Goal: Task Accomplishment & Management: Use online tool/utility

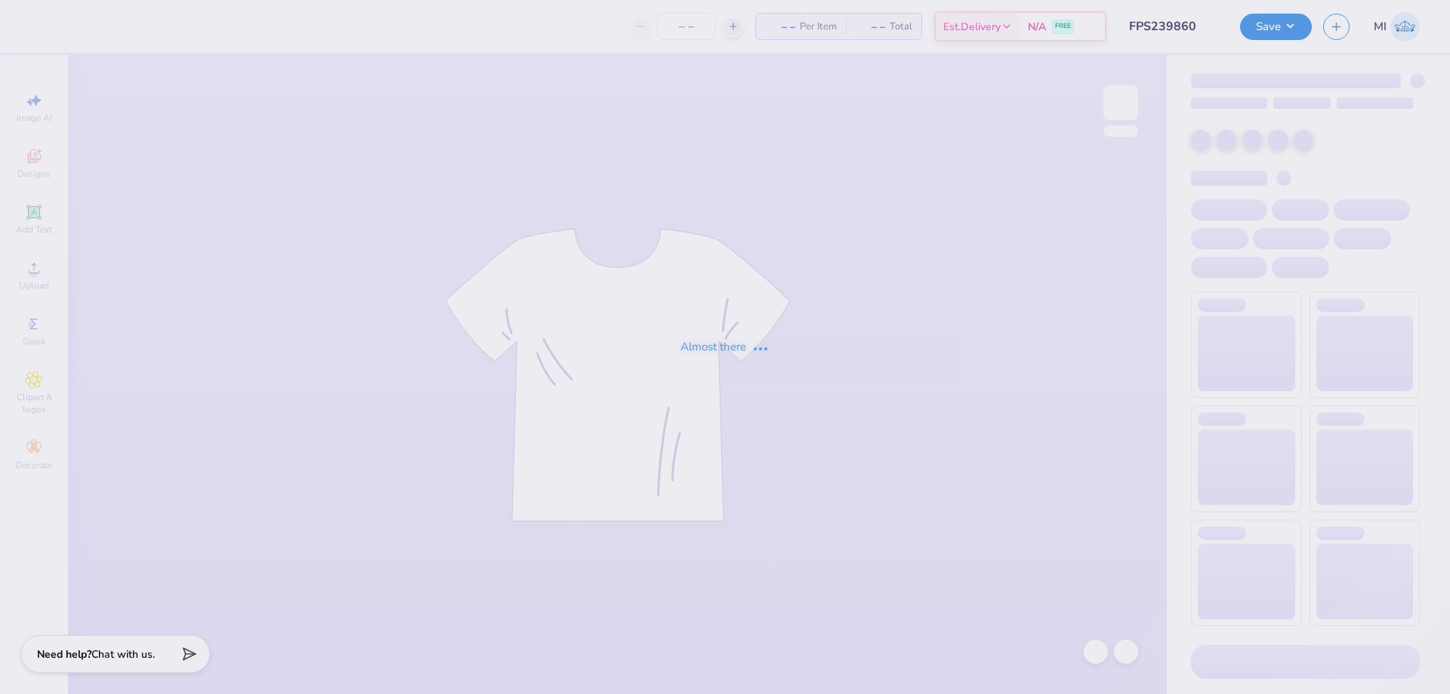
type input "FPS239860"
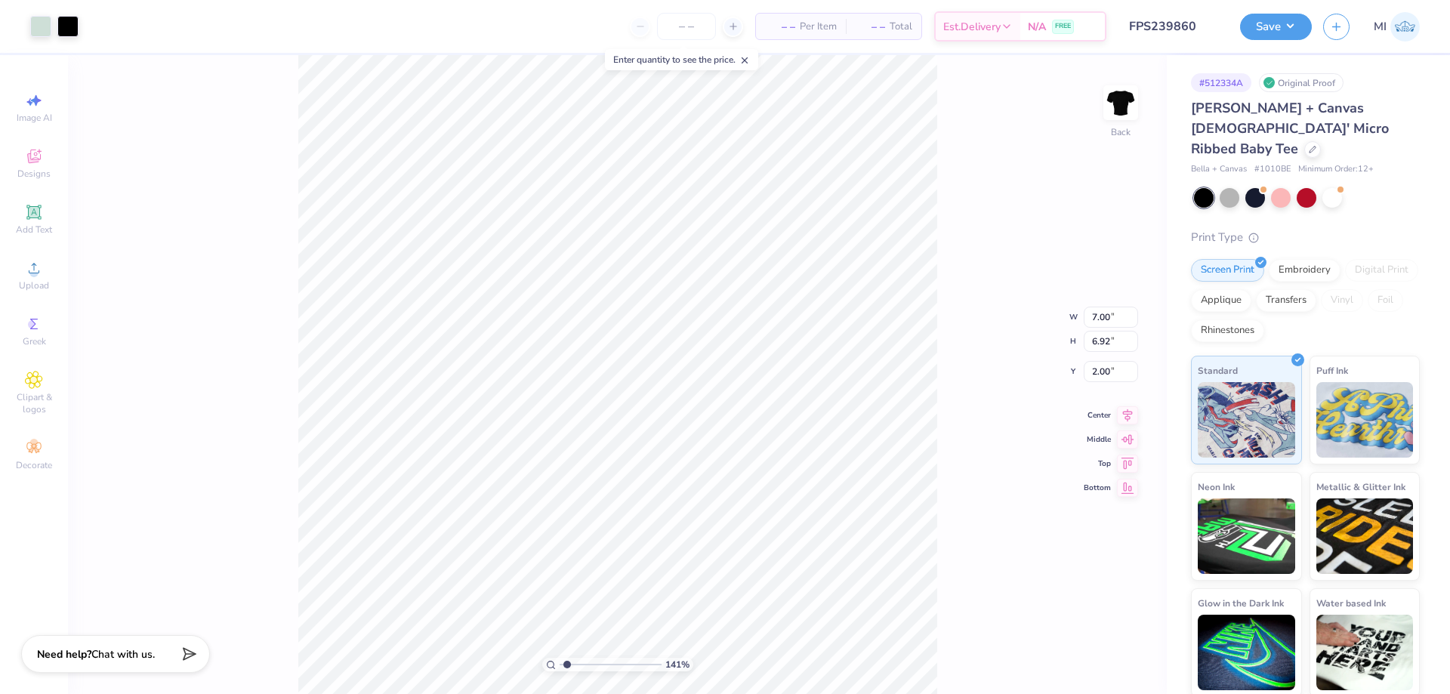
drag, startPoint x: 581, startPoint y: 660, endPoint x: 567, endPoint y: 660, distance: 13.6
click at [567, 660] on input "range" at bounding box center [611, 665] width 102 height 14
click at [1189, 23] on input "FPS239860" at bounding box center [1155, 26] width 148 height 30
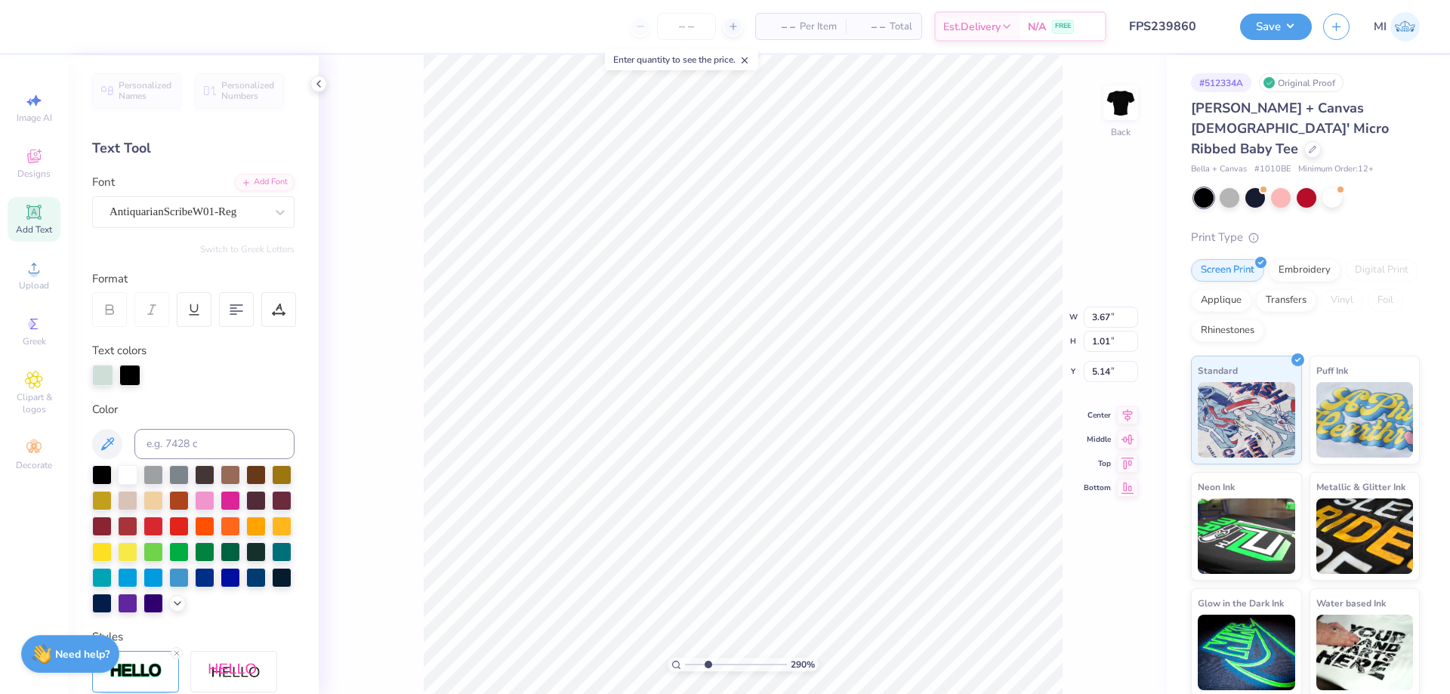
click at [708, 662] on input "range" at bounding box center [736, 665] width 102 height 14
type input "2.9"
type input "5.70"
type input "2.06"
type input "3.81"
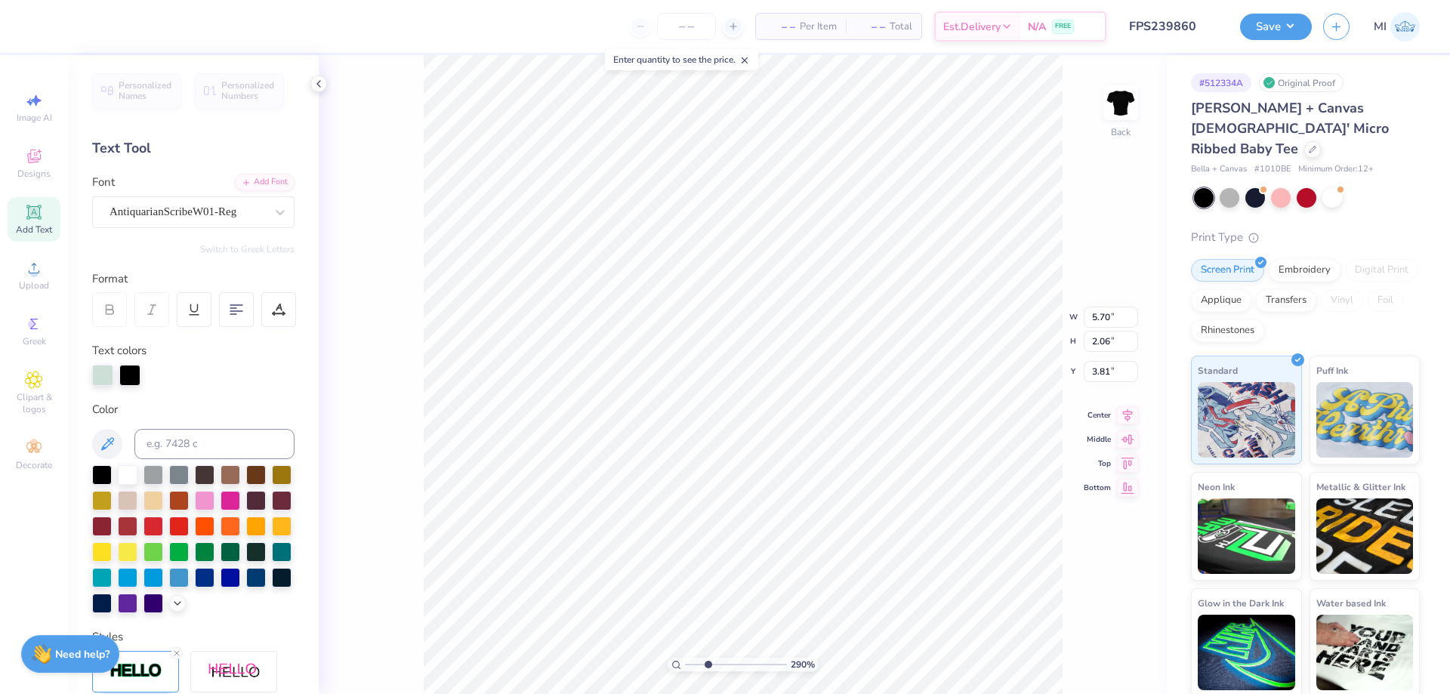
type input "7.00"
type input "6.92"
type input "2.00"
click at [42, 28] on div at bounding box center [40, 24] width 21 height 21
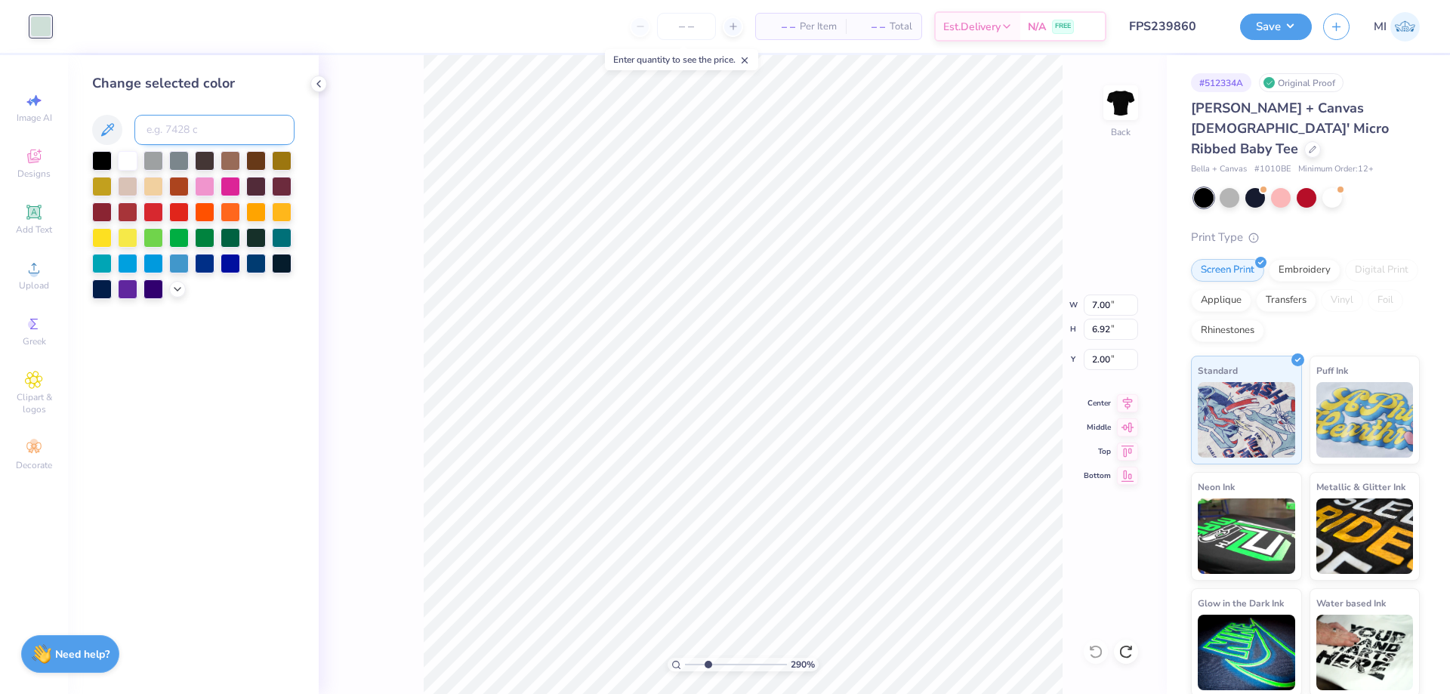
click at [171, 127] on input at bounding box center [214, 130] width 160 height 30
type input "421"
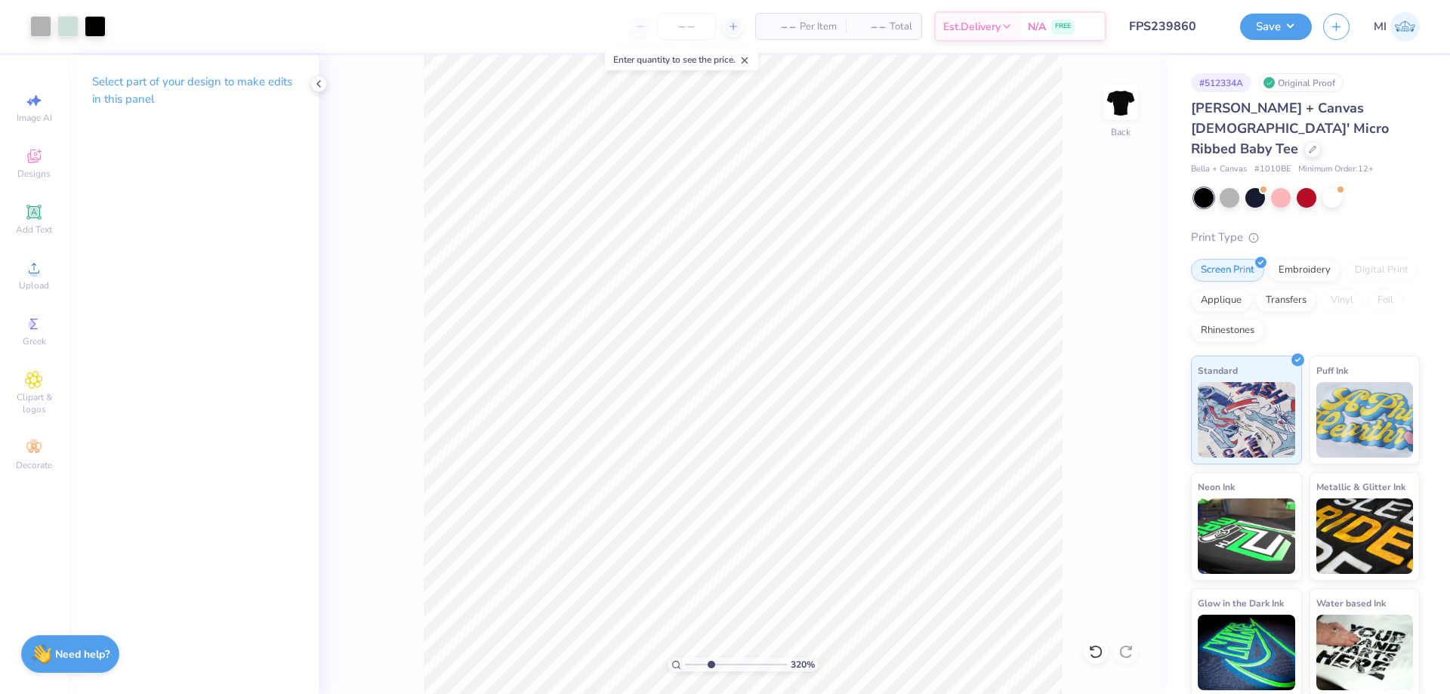
drag, startPoint x: 689, startPoint y: 669, endPoint x: 711, endPoint y: 662, distance: 22.9
click at [711, 662] on input "range" at bounding box center [736, 665] width 102 height 14
type input "3.2"
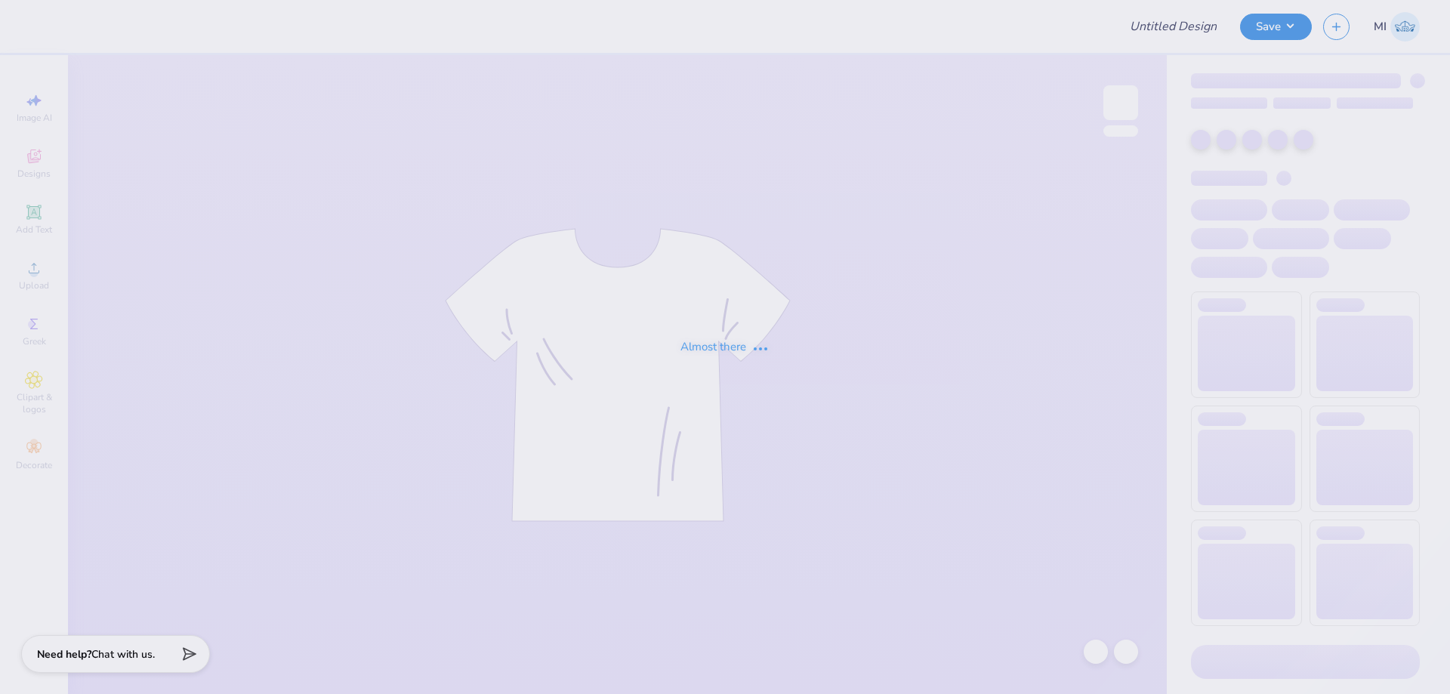
type input "FPS239854"
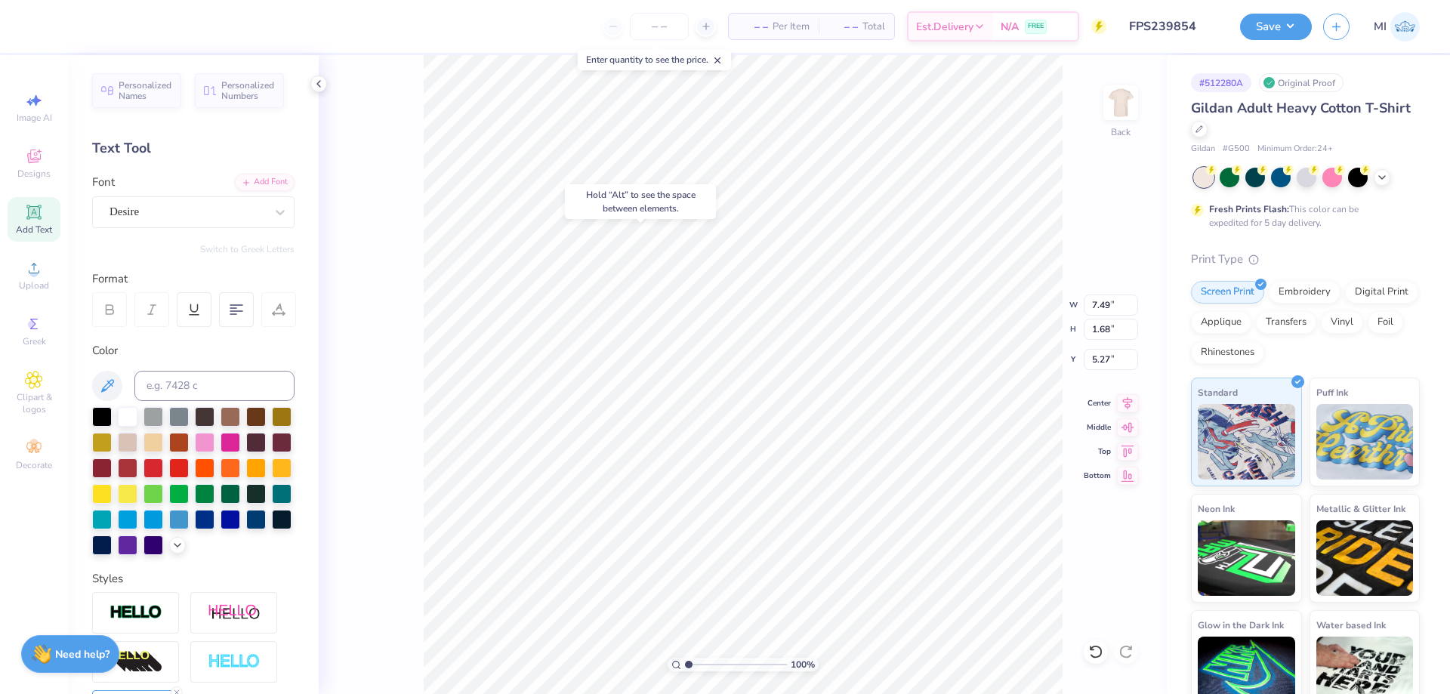
type input "5.27"
click at [260, 183] on div "Add Font" at bounding box center [265, 180] width 60 height 17
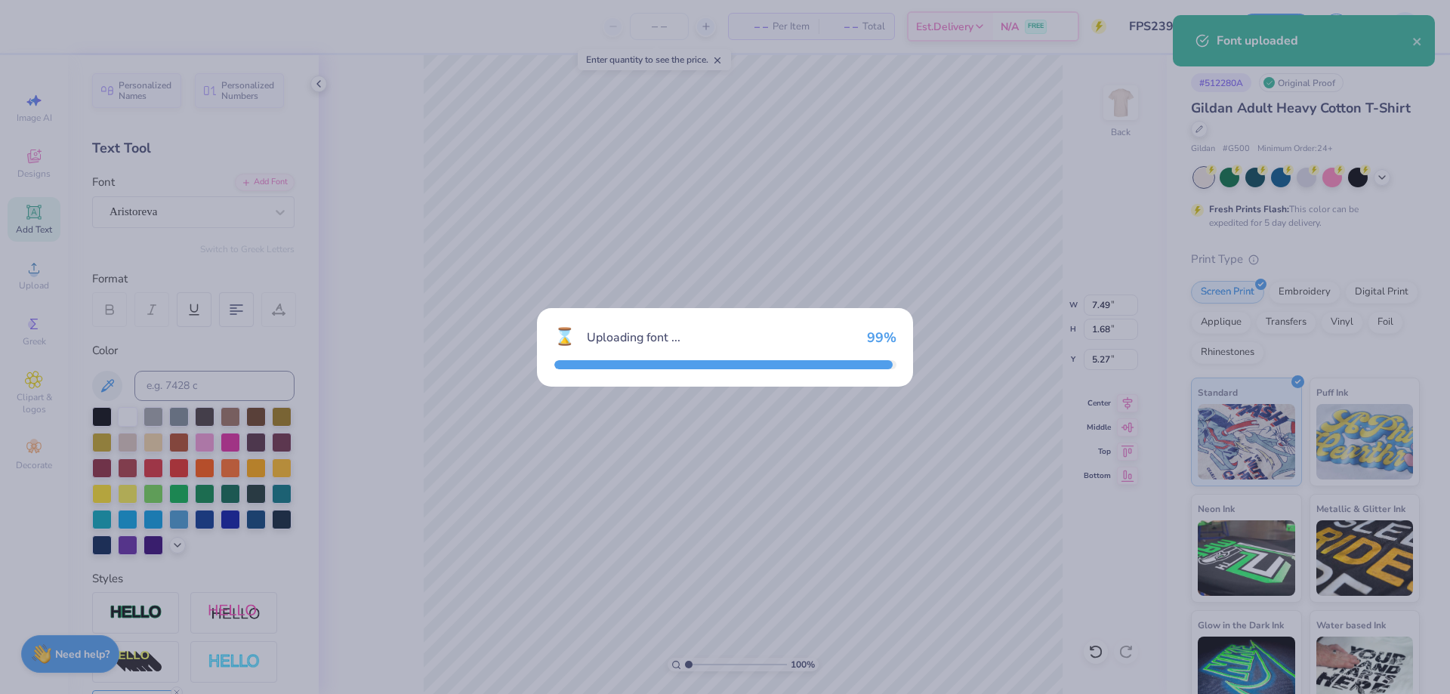
type input "7.40"
type input "1.69"
type input "5.26"
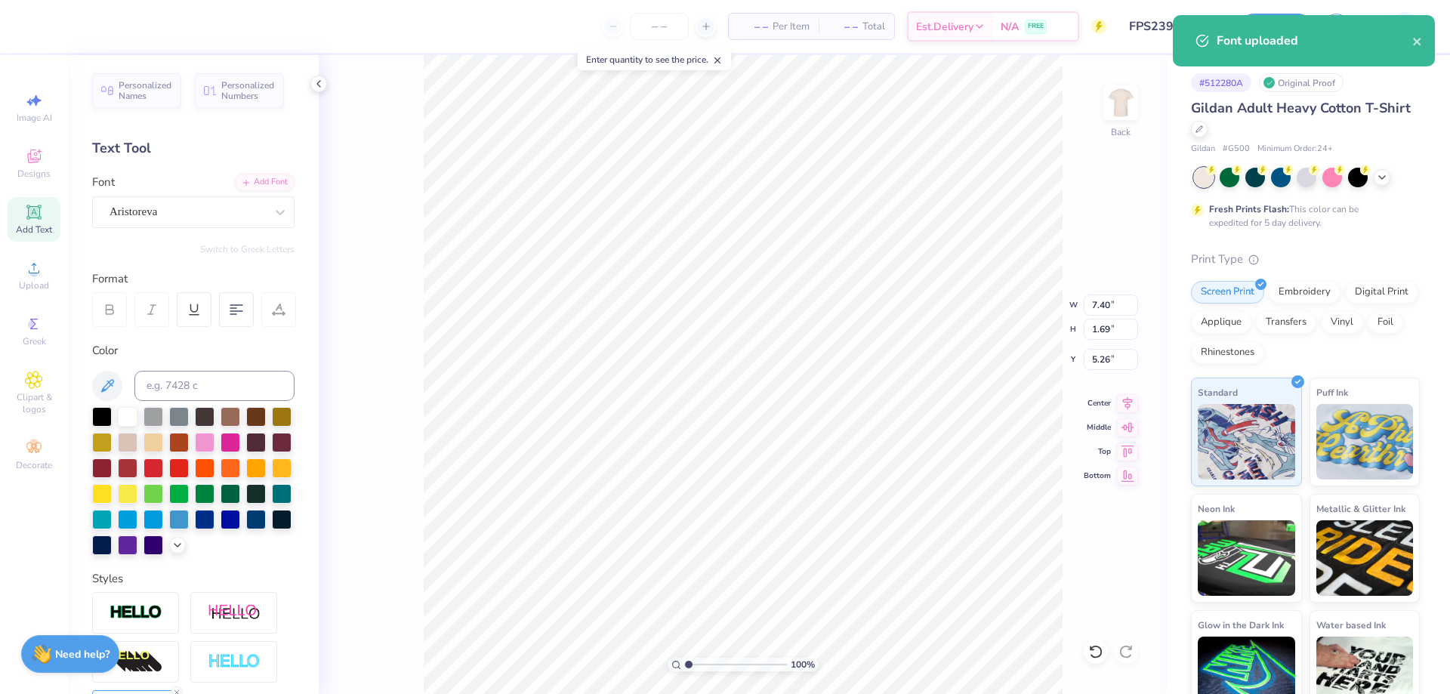
scroll to position [0, 3]
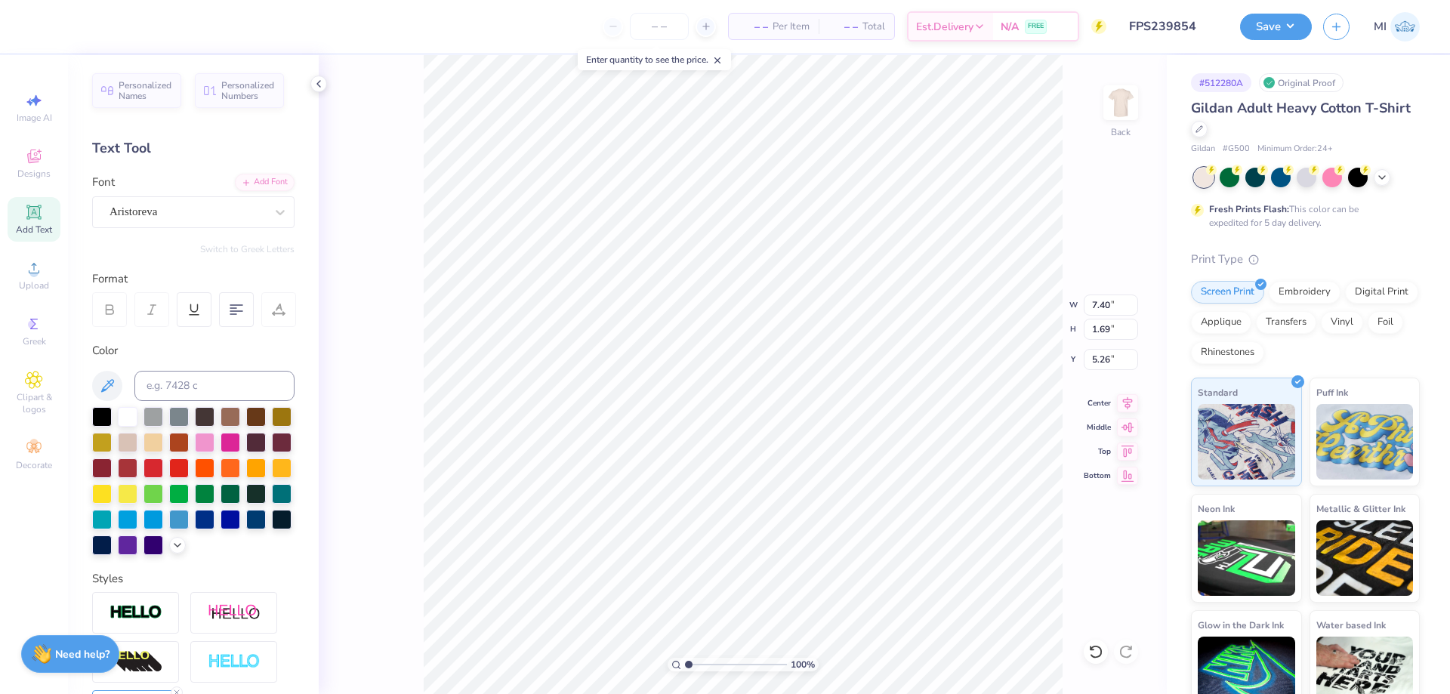
type textarea "b"
type textarea "book club"
drag, startPoint x: 698, startPoint y: 666, endPoint x: 711, endPoint y: 665, distance: 12.9
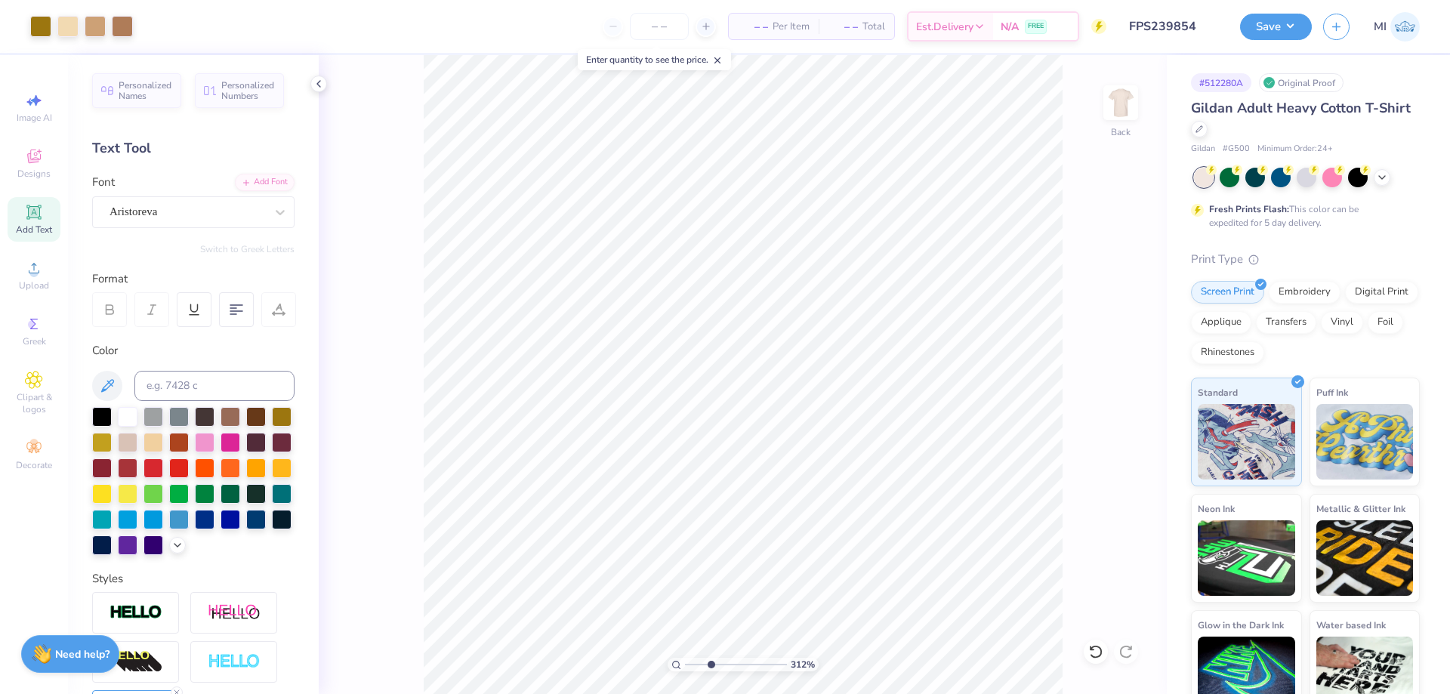
click at [711, 665] on input "range" at bounding box center [736, 665] width 102 height 14
type input "3.2"
type input "7.61"
type input "1.70"
type input "5.24"
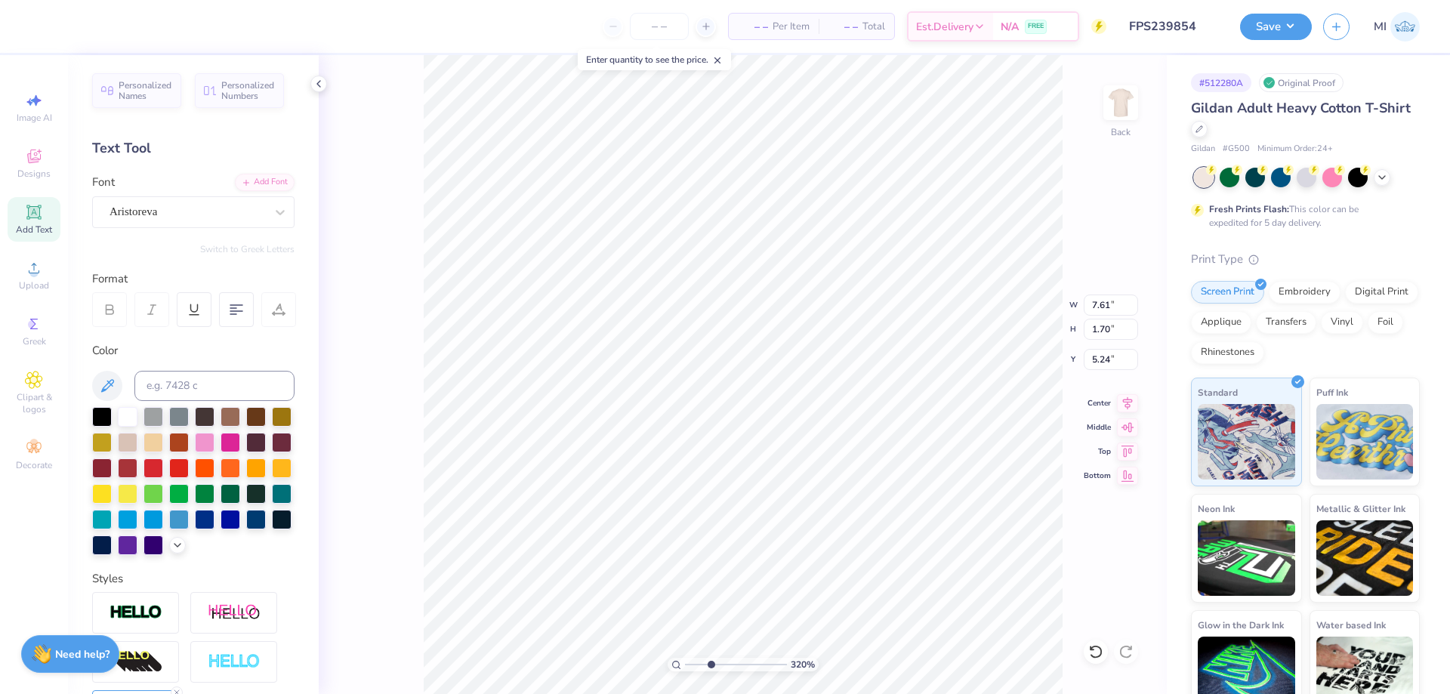
type input "7.66"
type input "1.71"
type input "5.23"
type input "5.82"
type input "0.26"
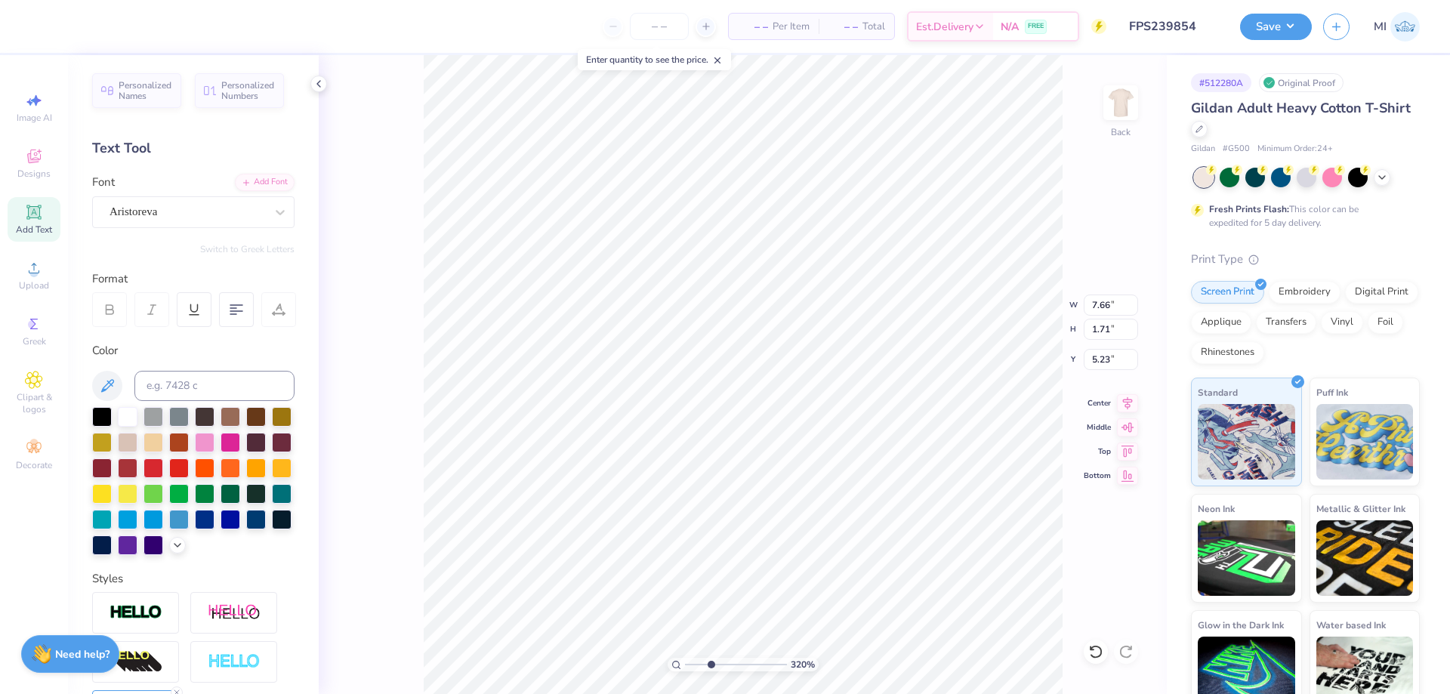
type input "4.77"
drag, startPoint x: 702, startPoint y: 665, endPoint x: 655, endPoint y: 660, distance: 47.9
type input "1"
click at [685, 660] on input "range" at bounding box center [736, 665] width 102 height 14
type input "5.82"
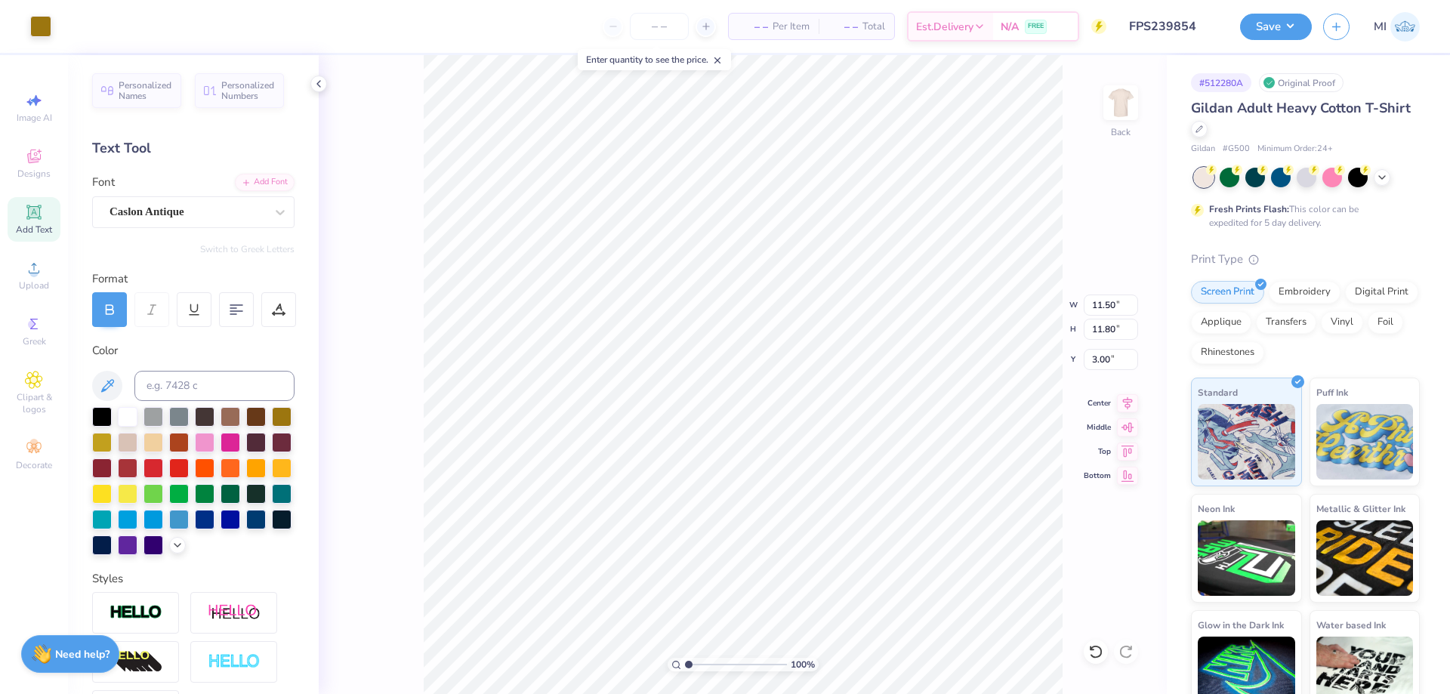
type input "0.26"
type input "4.77"
drag, startPoint x: 693, startPoint y: 662, endPoint x: 708, endPoint y: 657, distance: 15.8
type input "2.9"
click at [708, 658] on input "range" at bounding box center [736, 665] width 102 height 14
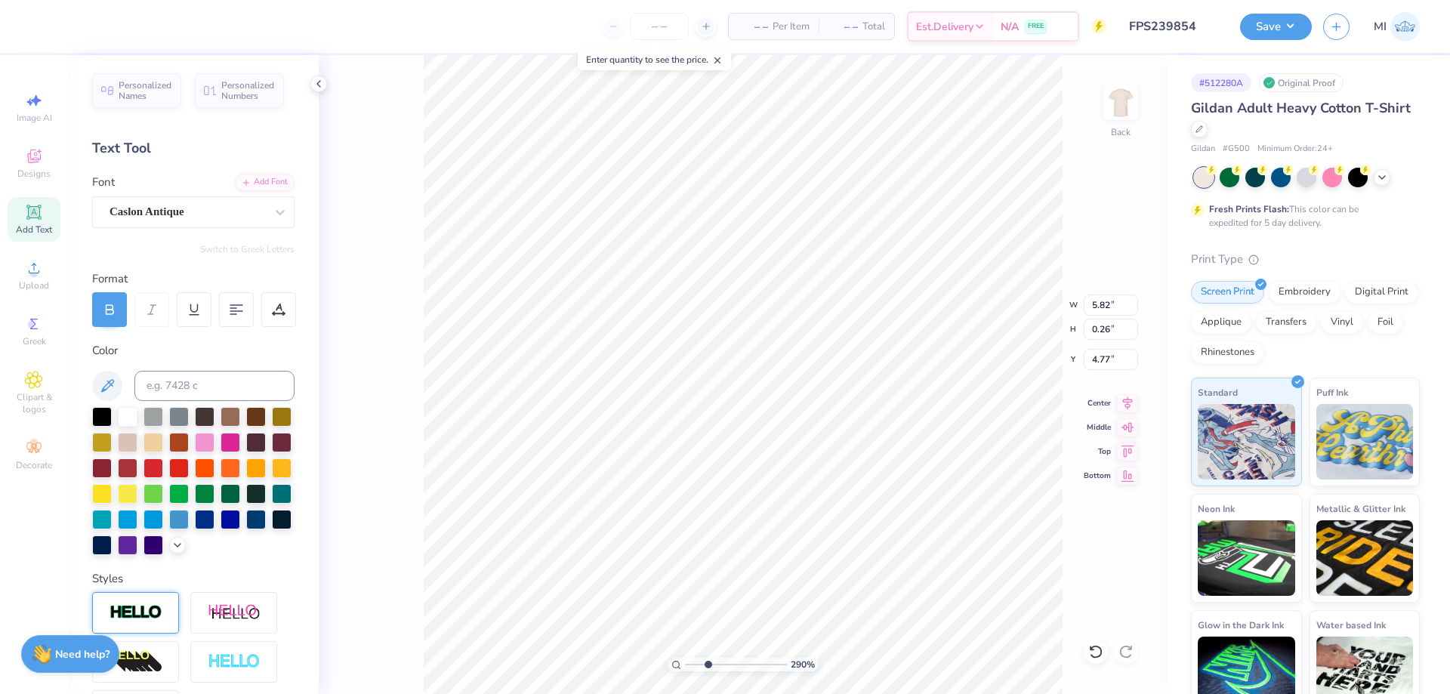
click at [135, 609] on img at bounding box center [136, 612] width 53 height 17
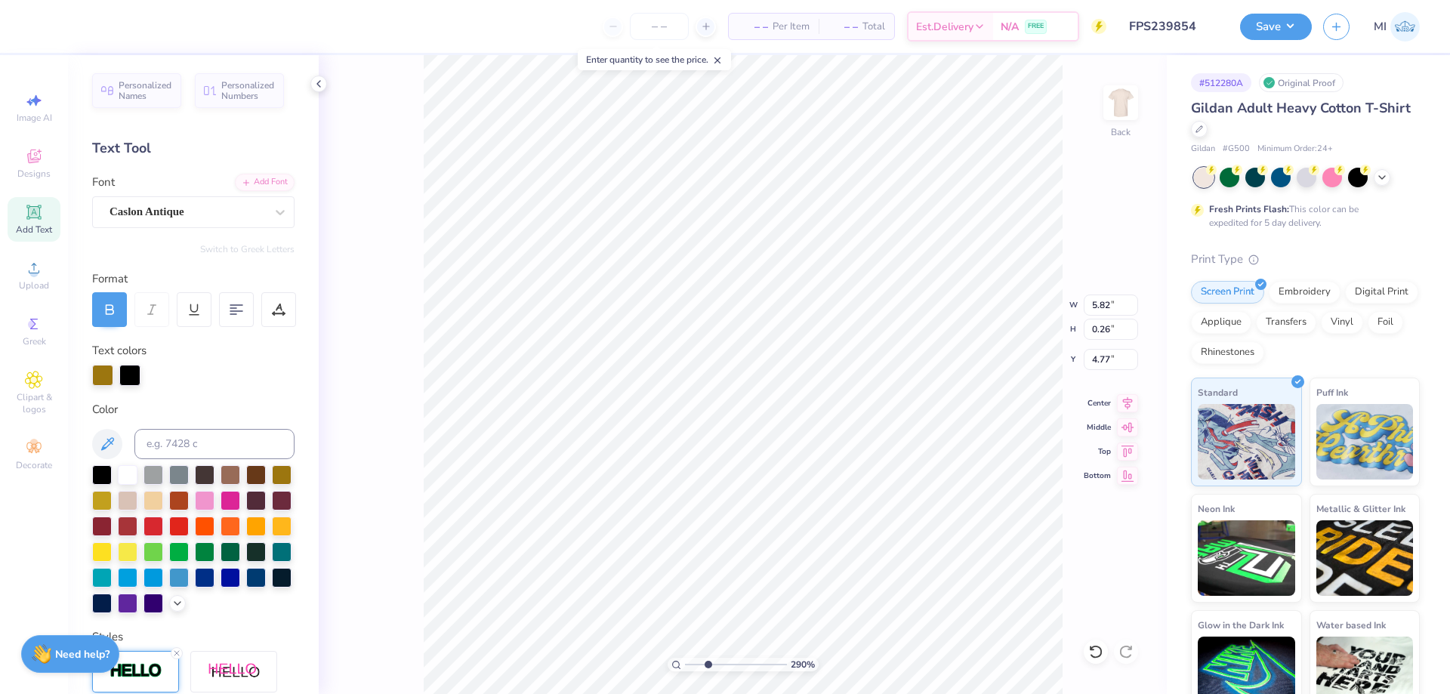
type input "0.27"
click at [134, 375] on div at bounding box center [129, 373] width 21 height 21
click at [180, 445] on input at bounding box center [214, 444] width 160 height 30
type input "126"
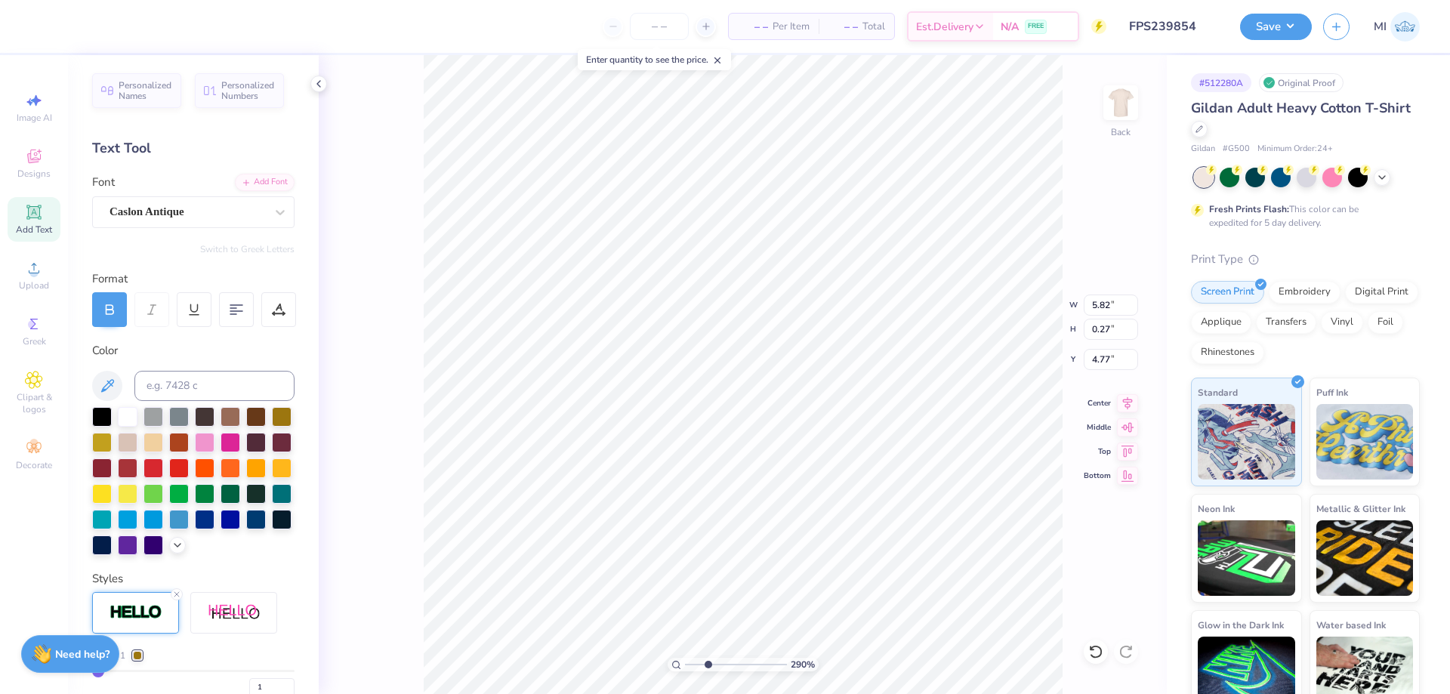
type input "4.78"
drag, startPoint x: 706, startPoint y: 665, endPoint x: 662, endPoint y: 665, distance: 43.8
type input "1"
click at [685, 665] on input "range" at bounding box center [736, 665] width 102 height 14
click at [1278, 20] on button "Save" at bounding box center [1276, 24] width 72 height 26
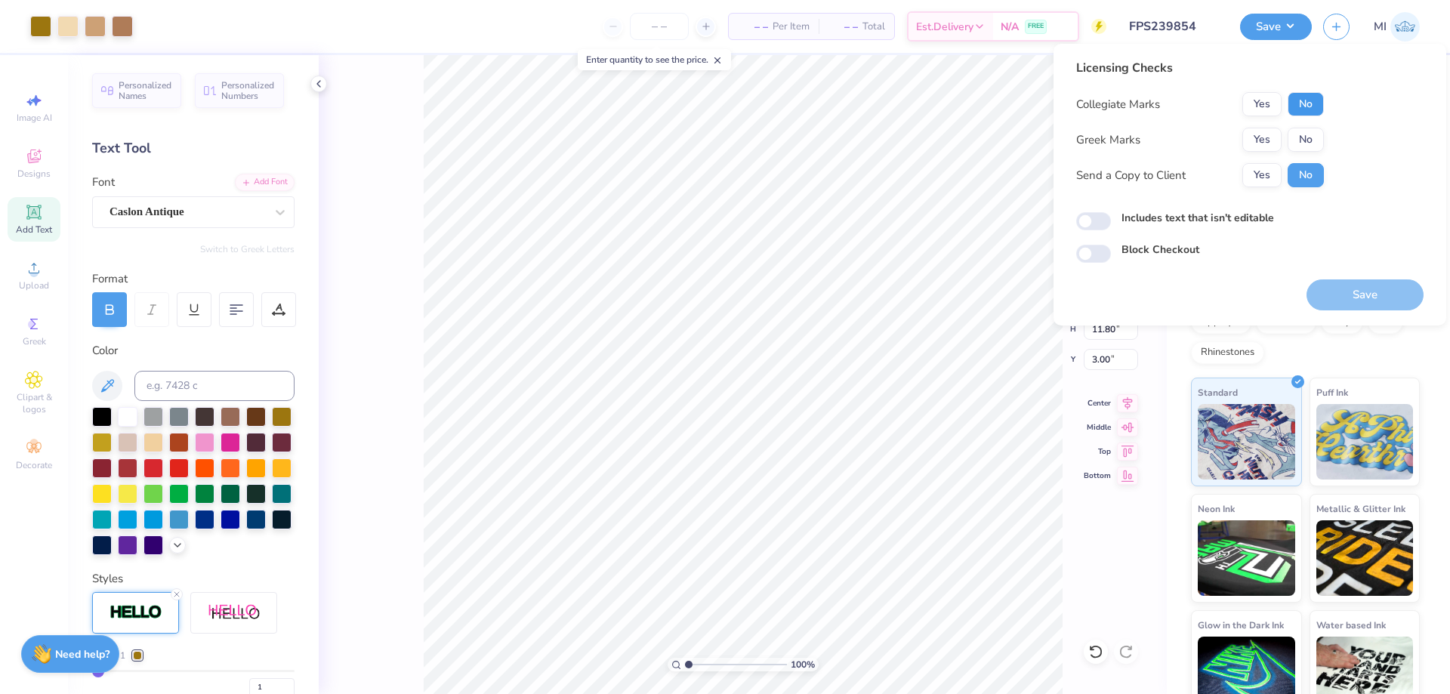
click at [1304, 110] on button "No" at bounding box center [1306, 104] width 36 height 24
click at [1297, 136] on button "No" at bounding box center [1306, 140] width 36 height 24
click at [1339, 299] on button "Save" at bounding box center [1365, 294] width 117 height 31
